Goal: Task Accomplishment & Management: Manage account settings

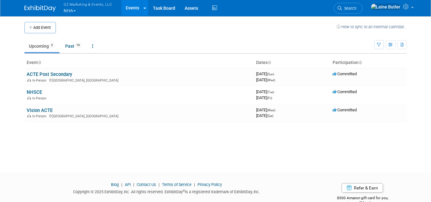
click at [78, 8] on button "G2 Marketing & Events, LLC NHA" at bounding box center [91, 8] width 57 height 16
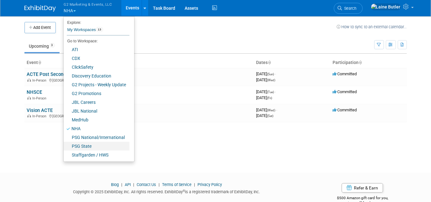
click at [90, 149] on link "PSG State" at bounding box center [97, 146] width 66 height 9
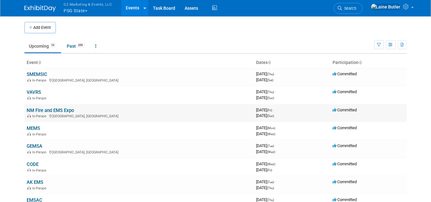
click at [54, 108] on link "NM Fire and EMS Expo" at bounding box center [50, 110] width 47 height 6
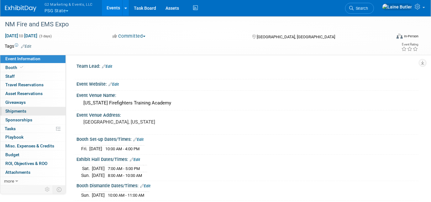
drag, startPoint x: 29, startPoint y: 110, endPoint x: 52, endPoint y: 106, distance: 23.8
click at [29, 110] on link "0 Shipments 0" at bounding box center [32, 111] width 65 height 8
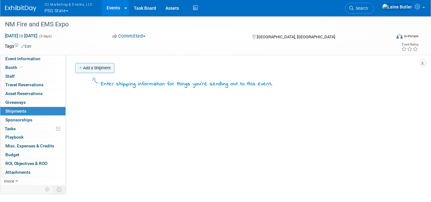
click at [92, 67] on link "Add a Shipment" at bounding box center [94, 68] width 39 height 10
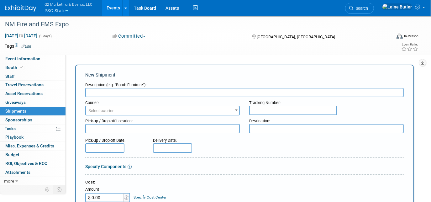
click at [113, 92] on input "text" at bounding box center [244, 92] width 318 height 9
click at [280, 108] on input "text" at bounding box center [293, 110] width 88 height 9
paste input "393752697663"
click at [259, 109] on input "393752697663" at bounding box center [293, 110] width 88 height 9
type input "393752697663"
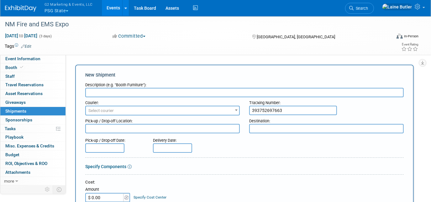
click at [182, 110] on span "Select courier" at bounding box center [162, 110] width 153 height 9
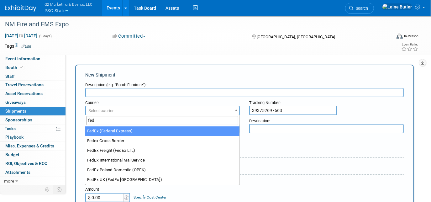
type input "fed"
select select "206"
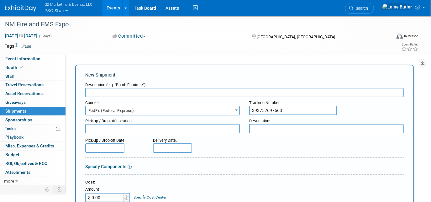
click at [145, 90] on input "text" at bounding box center [244, 92] width 318 height 9
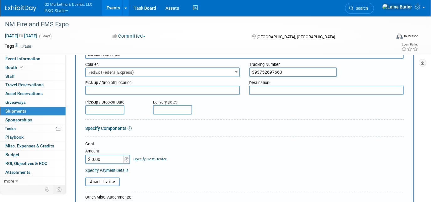
scroll to position [142, 0]
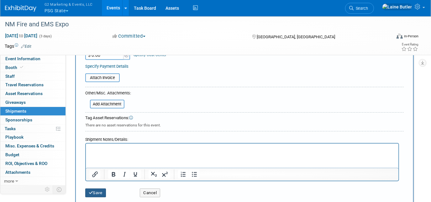
type input "Books from PBD"
click at [92, 190] on icon "submit" at bounding box center [91, 192] width 4 height 4
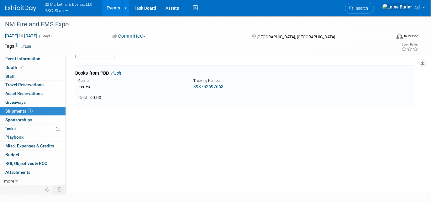
scroll to position [13, 0]
click at [78, 6] on span "G2 Marketing & Events, LLC" at bounding box center [68, 4] width 48 height 7
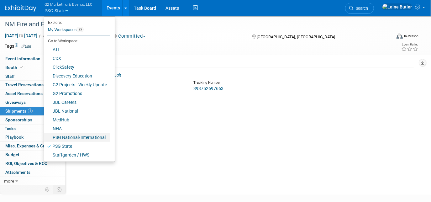
click at [78, 134] on link "PSG National/International" at bounding box center [77, 137] width 66 height 9
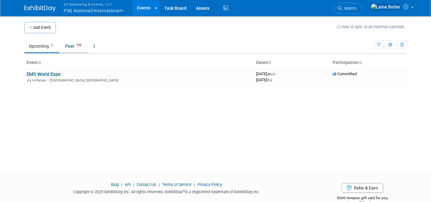
click at [75, 48] on link "Past 129" at bounding box center [74, 46] width 27 height 12
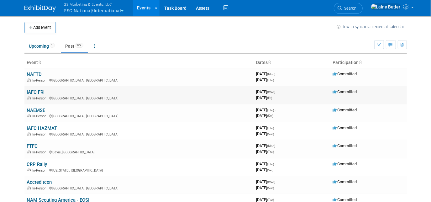
click at [38, 93] on link "IAFC FRI" at bounding box center [36, 92] width 18 height 6
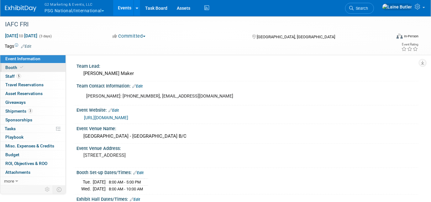
click at [22, 68] on icon at bounding box center [21, 66] width 3 height 3
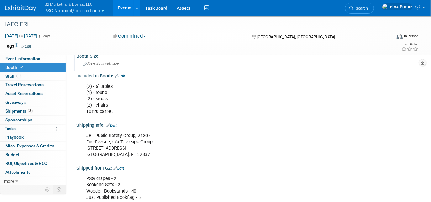
scroll to position [57, 0]
click at [46, 8] on button "G2 Marketing & Events, LLC PSG National/International" at bounding box center [78, 8] width 68 height 16
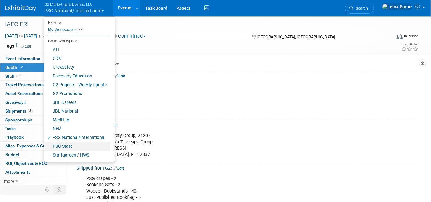
click at [72, 147] on link "PSG State" at bounding box center [77, 146] width 66 height 9
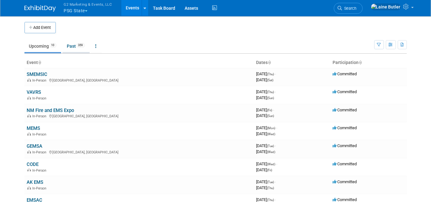
click at [75, 47] on link "Past 359" at bounding box center [75, 46] width 27 height 12
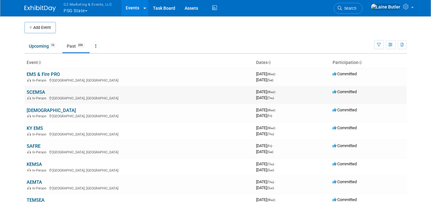
click at [38, 89] on link "SCEMSA" at bounding box center [36, 92] width 18 height 6
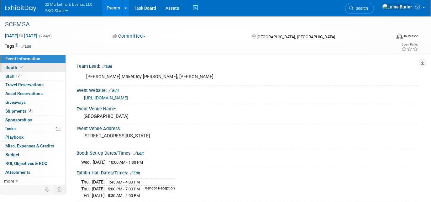
click at [15, 69] on span "Booth" at bounding box center [14, 67] width 19 height 5
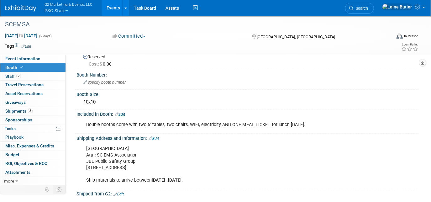
scroll to position [28, 0]
